Goal: Task Accomplishment & Management: Complete application form

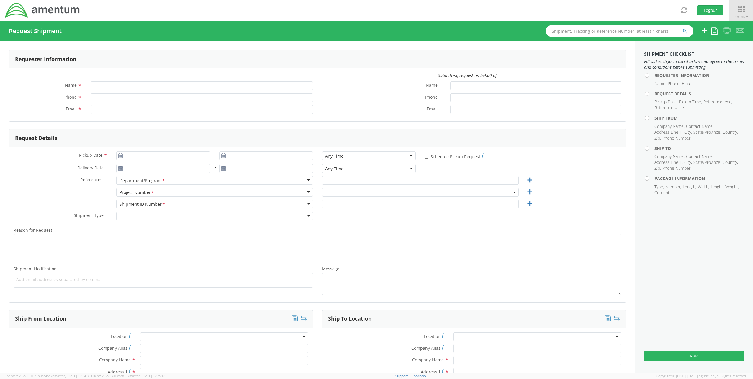
type input "[PERSON_NAME]"
type input "[PERSON_NAME][EMAIL_ADDRESS][PERSON_NAME][DOMAIN_NAME]"
select select "ADMN.100123.DSKSP"
click at [399, 192] on span "ADMN.100123.DSKSP" at bounding box center [420, 193] width 190 height 6
click at [377, 203] on input "search" at bounding box center [420, 202] width 192 height 9
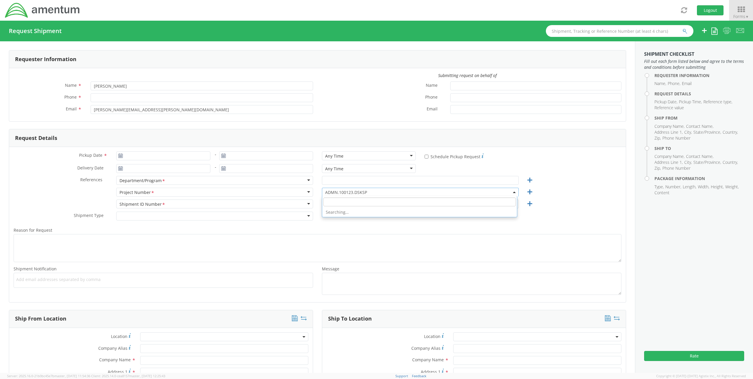
paste input "4415.C3011.3.SLB.200.00.UNBILL"
drag, startPoint x: 290, startPoint y: 188, endPoint x: 244, endPoint y: 184, distance: 46.0
click at [249, 184] on div "Pickup Date * - Any Time Any Time Any Time 7:00 am - 10:00 am 10:00 am - 1:00 p…" at bounding box center [317, 224] width 617 height 155
paste input "OVHD.705496.00000"
drag, startPoint x: 374, startPoint y: 202, endPoint x: 271, endPoint y: 195, distance: 103.3
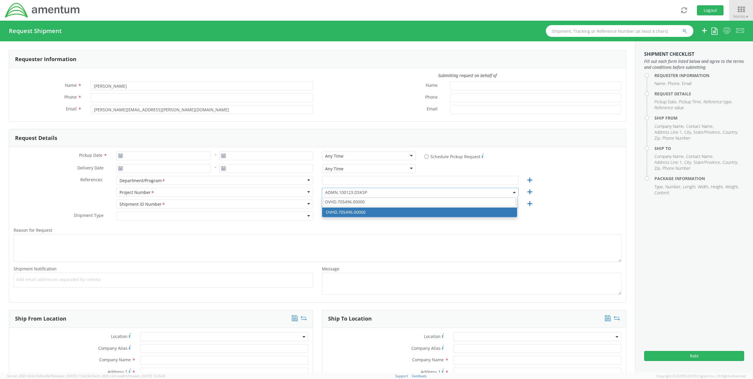
click at [271, 195] on div "Project Number <span class="required">*</span> Project Number * Account Type Ac…" at bounding box center [317, 194] width 617 height 12
paste input "2648.00.3.04AD.C1.92."
drag, startPoint x: 381, startPoint y: 200, endPoint x: 213, endPoint y: 185, distance: 168.7
click at [213, 185] on div "Pickup Date * - Any Time Any Time Any Time 7:00 am - 10:00 am 10:00 am - 1:00 p…" at bounding box center [317, 224] width 617 height 155
paste input "(TO2) 400S.02.00.C.0001.000"
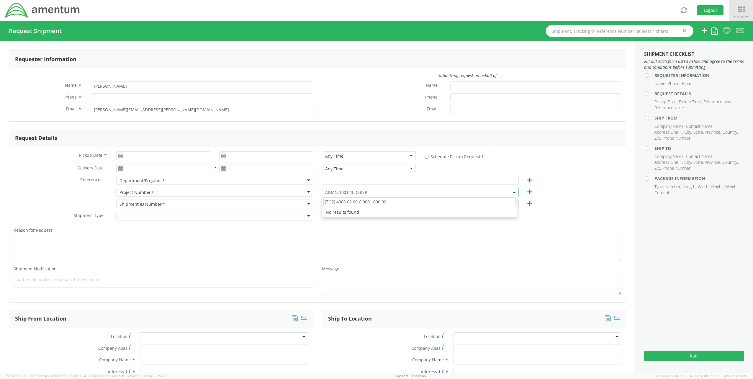
drag, startPoint x: 334, startPoint y: 203, endPoint x: 307, endPoint y: 200, distance: 27.4
click at [307, 200] on div "Pickup Date * - Any Time Any Time Any Time 7:00 am - 10:00 am 10:00 am - 1:00 p…" at bounding box center [317, 224] width 617 height 155
type input "400S.02.00.C.0001.000.00"
select select "400S.02.00.C.0001.000.00"
